Goal: Find specific page/section: Find specific page/section

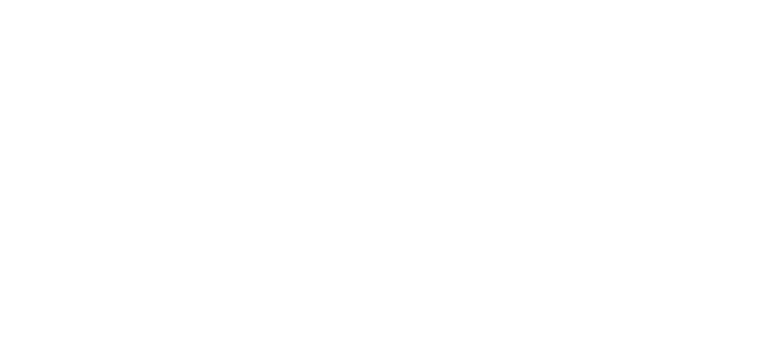
select select
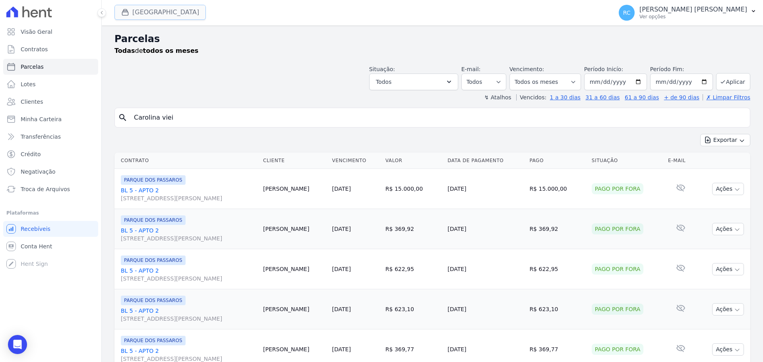
click at [180, 8] on button "[GEOGRAPHIC_DATA]" at bounding box center [159, 12] width 91 height 15
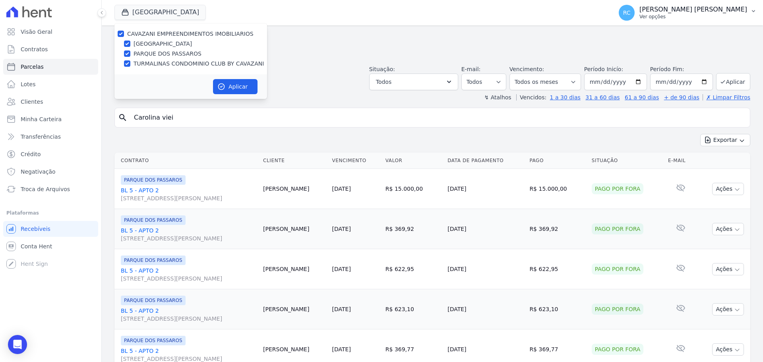
click at [702, 14] on p "Ver opções" at bounding box center [694, 17] width 108 height 6
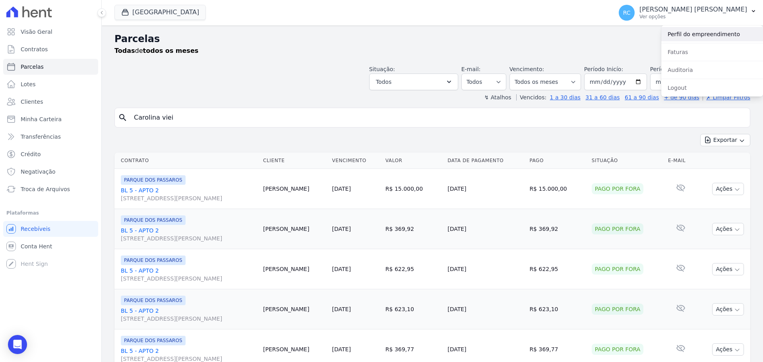
click at [690, 30] on link "Perfil do empreendimento" at bounding box center [712, 34] width 102 height 14
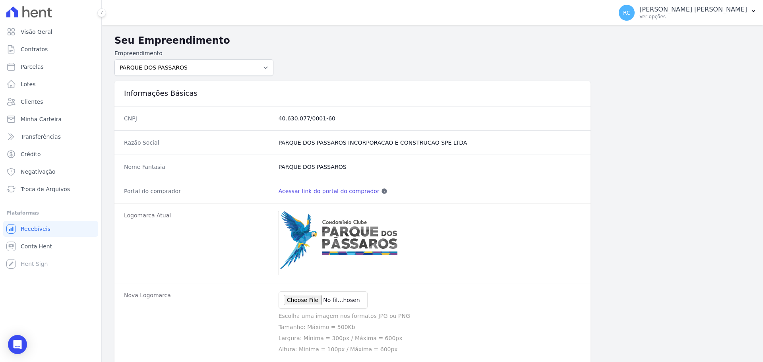
click at [334, 191] on link "Acessar link do portal do comprador" at bounding box center [329, 191] width 101 height 8
click at [346, 55] on form "Empreendimento [GEOGRAPHIC_DATA] DOS PASSAROS TURMALINAS CONDOMINIO CLUB BY CAV…" at bounding box center [432, 62] width 636 height 27
